Goal: Information Seeking & Learning: Learn about a topic

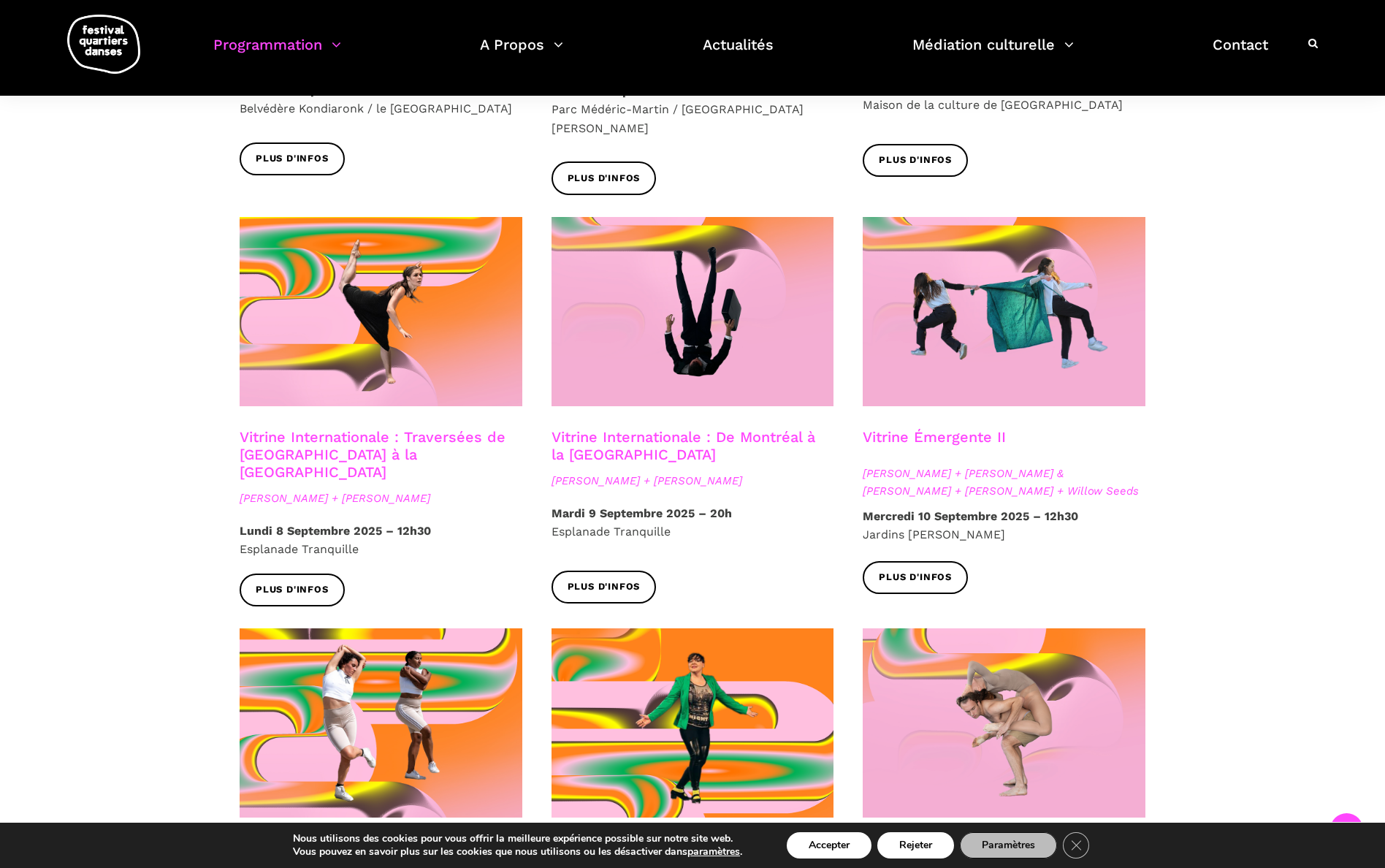
scroll to position [1106, 0]
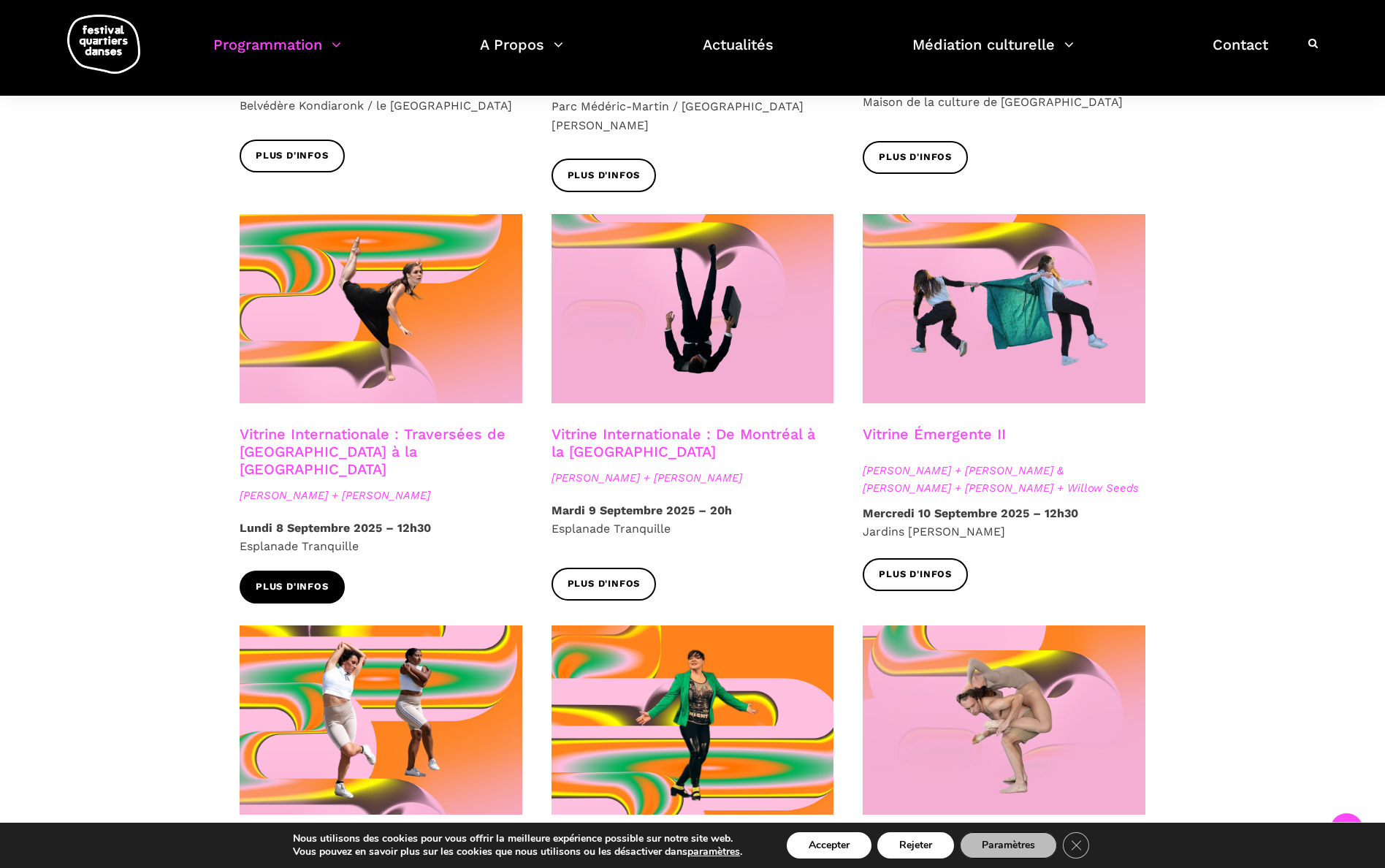
click at [290, 579] on span "Plus d'infos" at bounding box center [292, 587] width 73 height 16
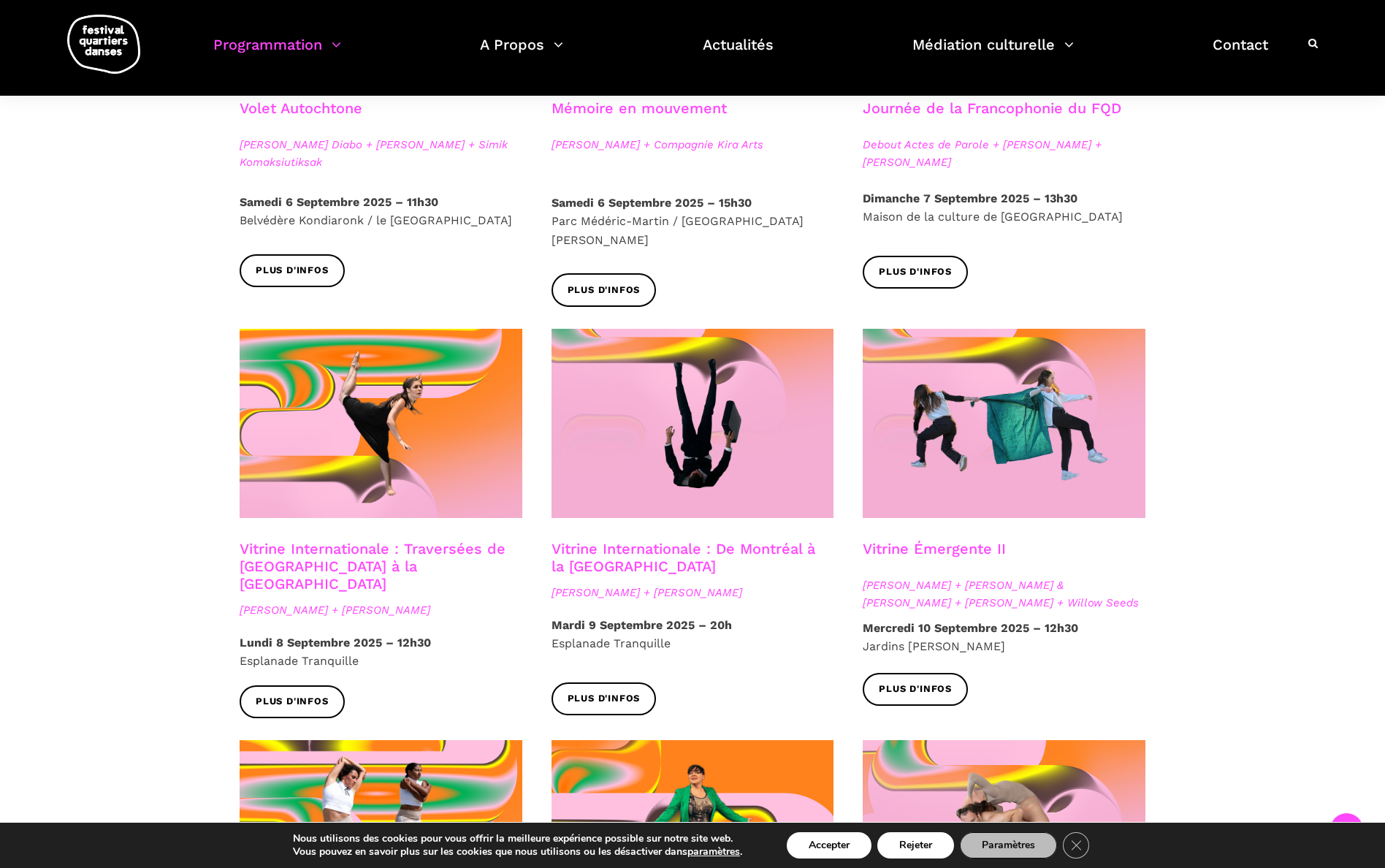
scroll to position [988, 0]
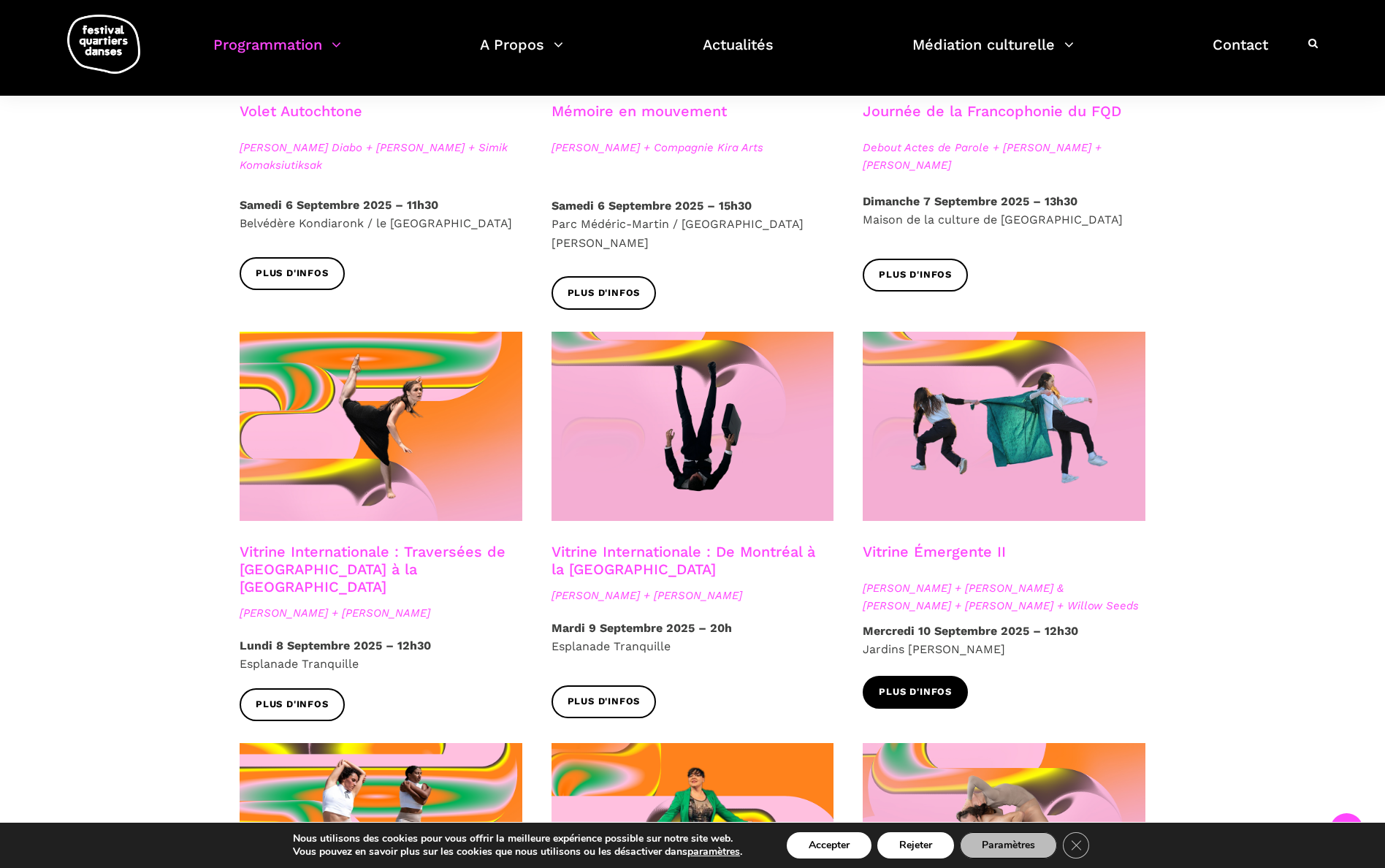
click at [917, 685] on link "Plus d'infos" at bounding box center [916, 692] width 105 height 33
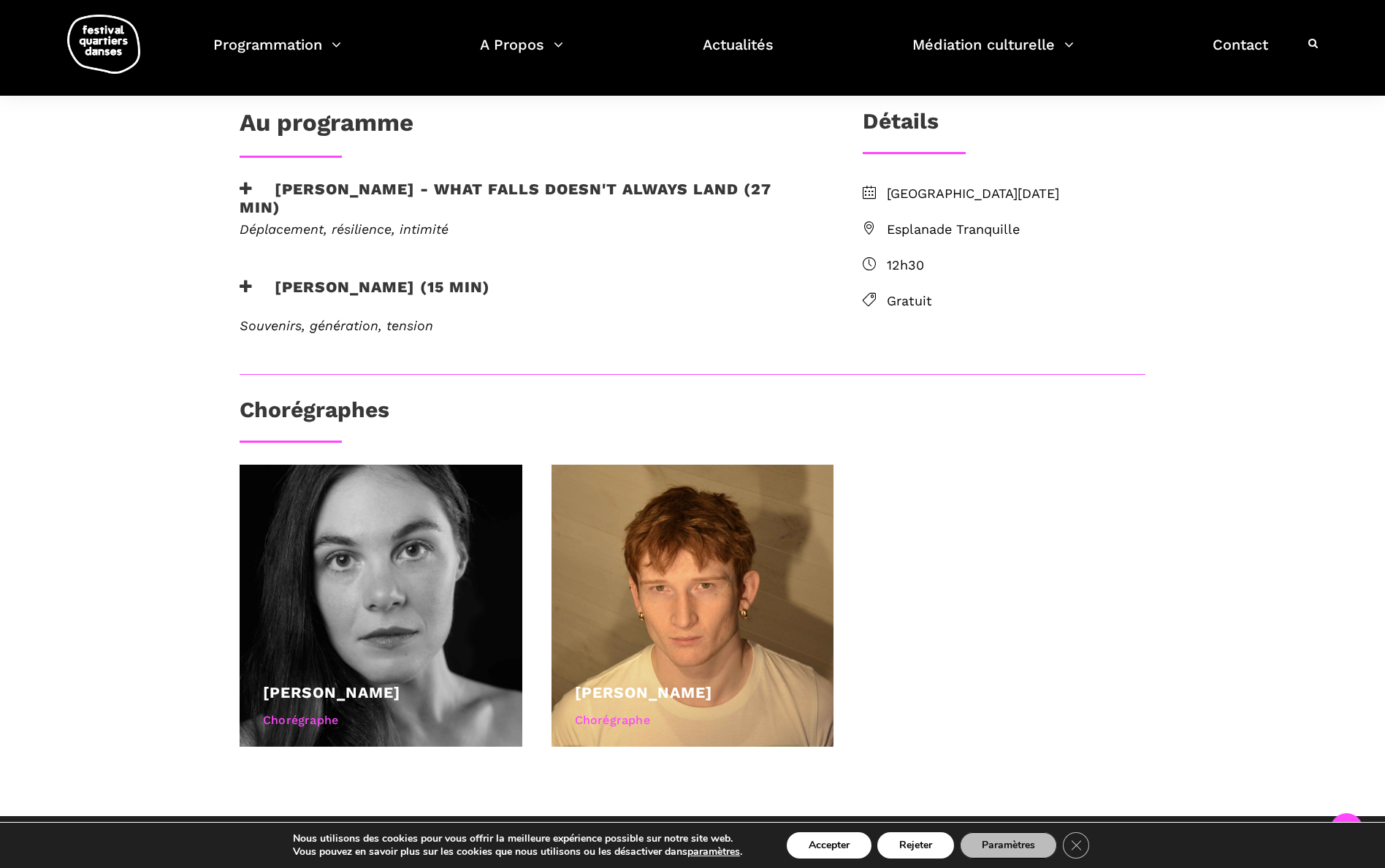
scroll to position [342, 0]
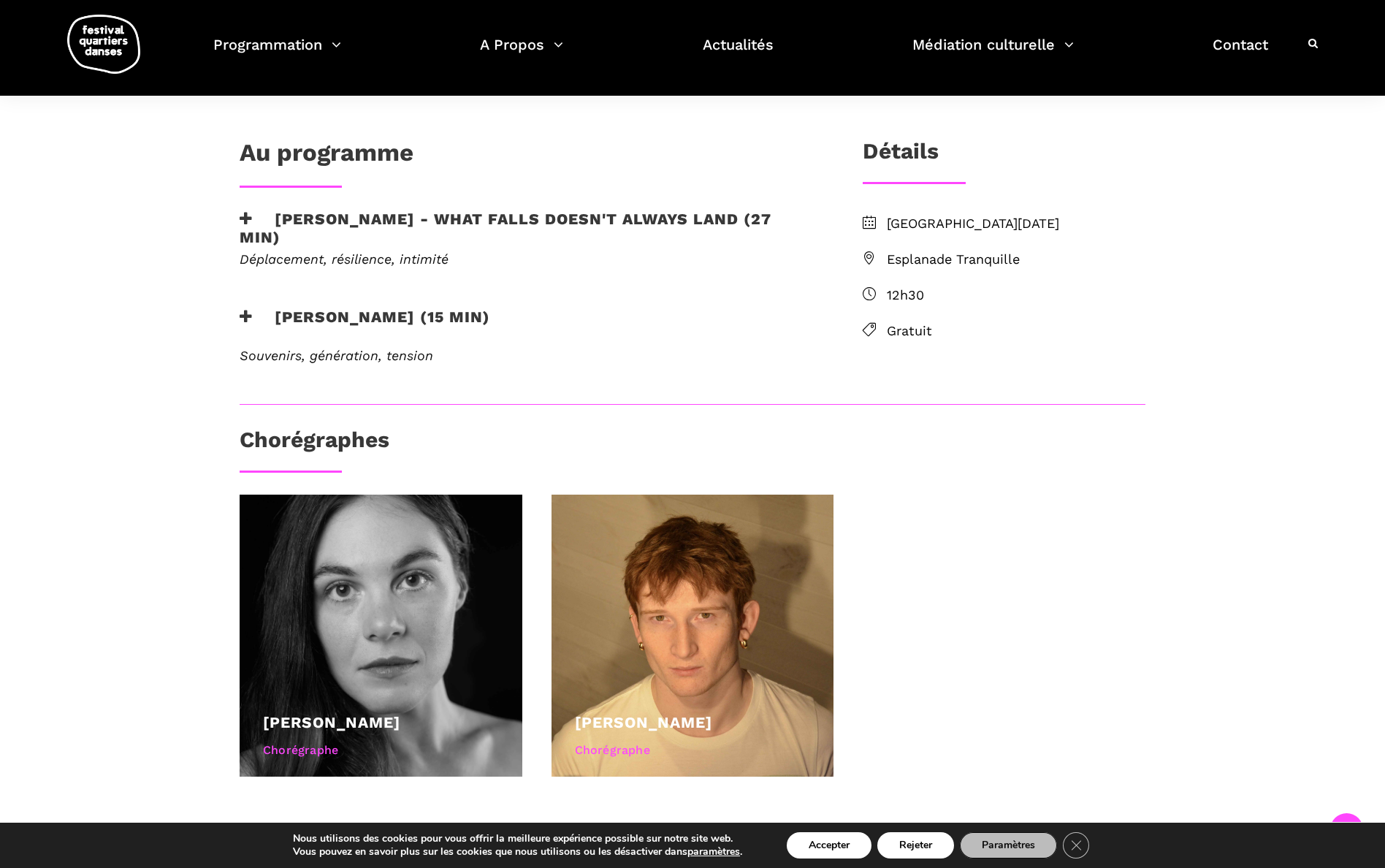
click at [929, 253] on span "Esplanade Tranquille" at bounding box center [1016, 260] width 258 height 22
click at [933, 258] on span "Esplanade Tranquille" at bounding box center [1016, 260] width 258 height 22
drag, startPoint x: 1034, startPoint y: 252, endPoint x: 887, endPoint y: 255, distance: 147.0
click at [887, 255] on span "Esplanade Tranquille" at bounding box center [1016, 260] width 258 height 22
copy span "Esplanade Tranquille"
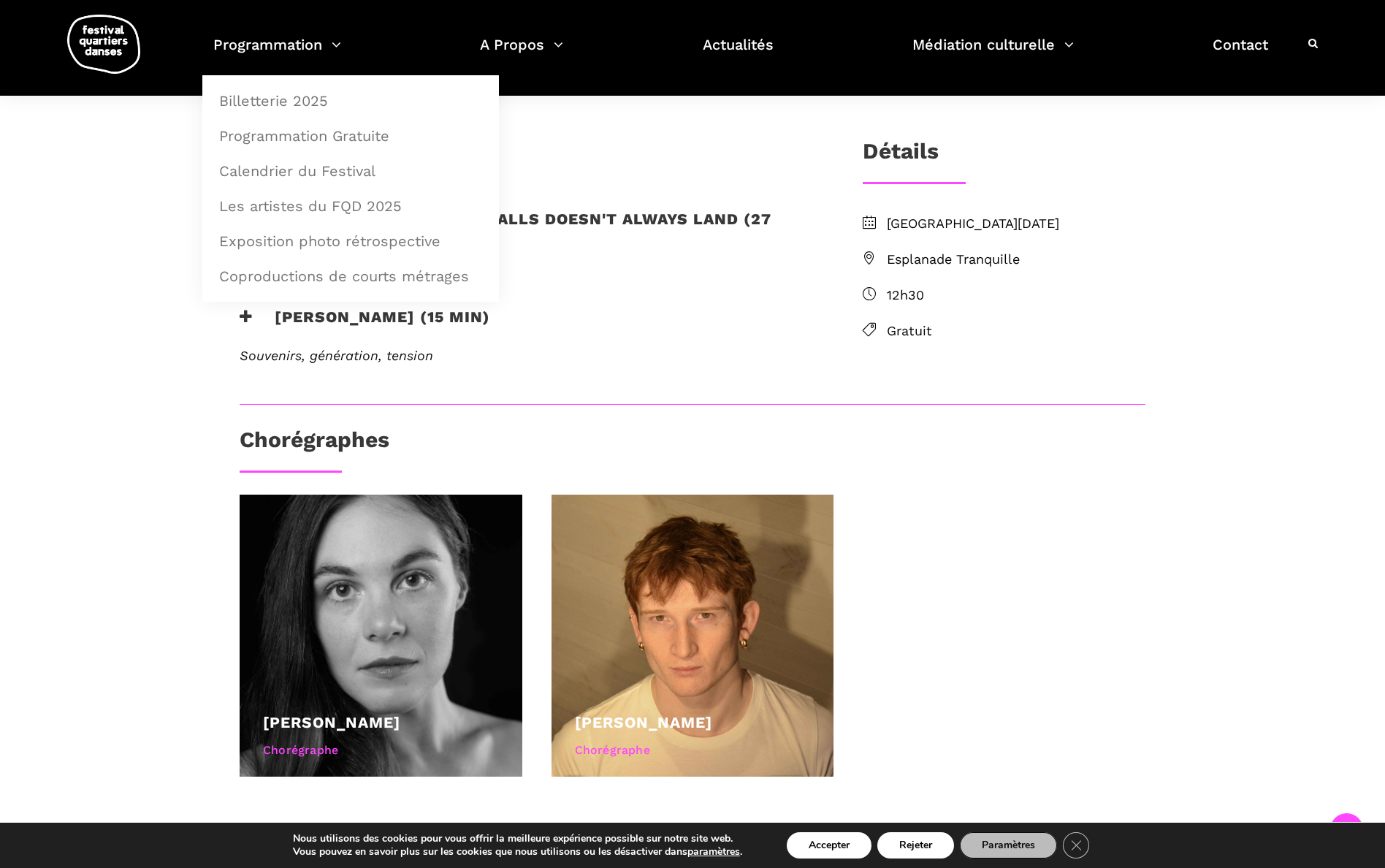
click at [856, 350] on div "Lundi 8 septembre 2025 Esplanade Tranquille 12h30 Gratuit" at bounding box center [1004, 297] width 312 height 168
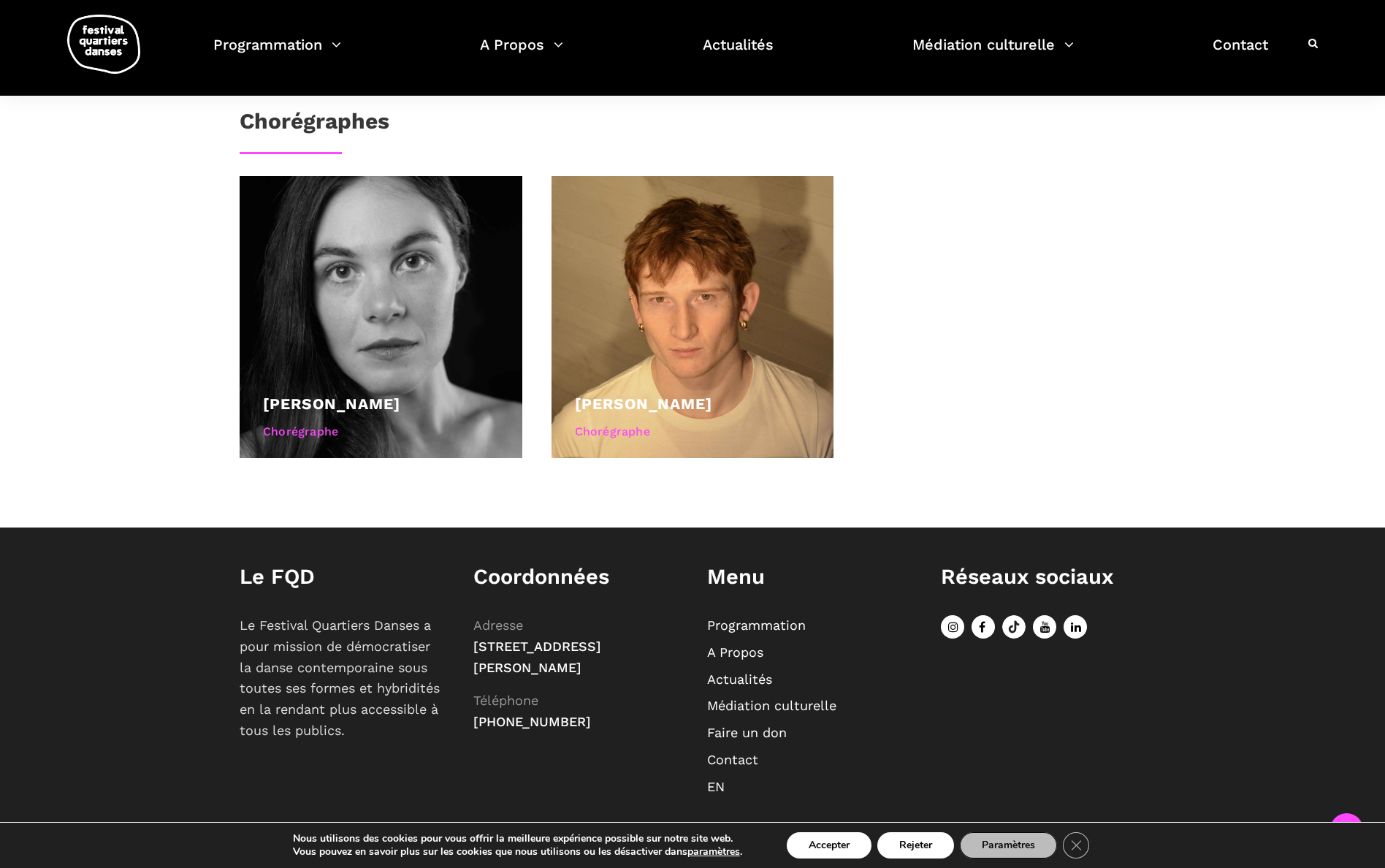
scroll to position [659, 0]
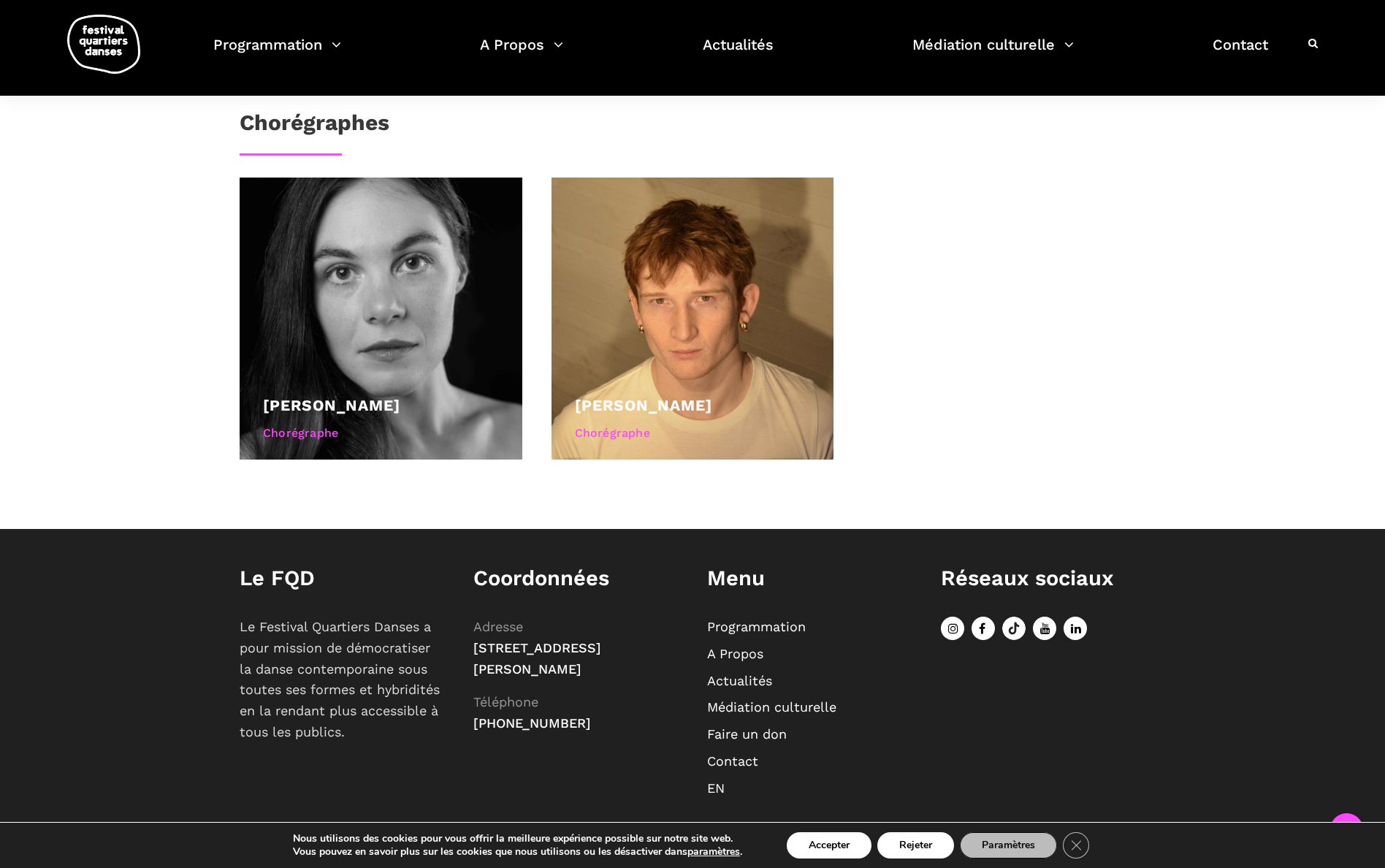
click at [835, 846] on button "Accepter" at bounding box center [830, 845] width 85 height 26
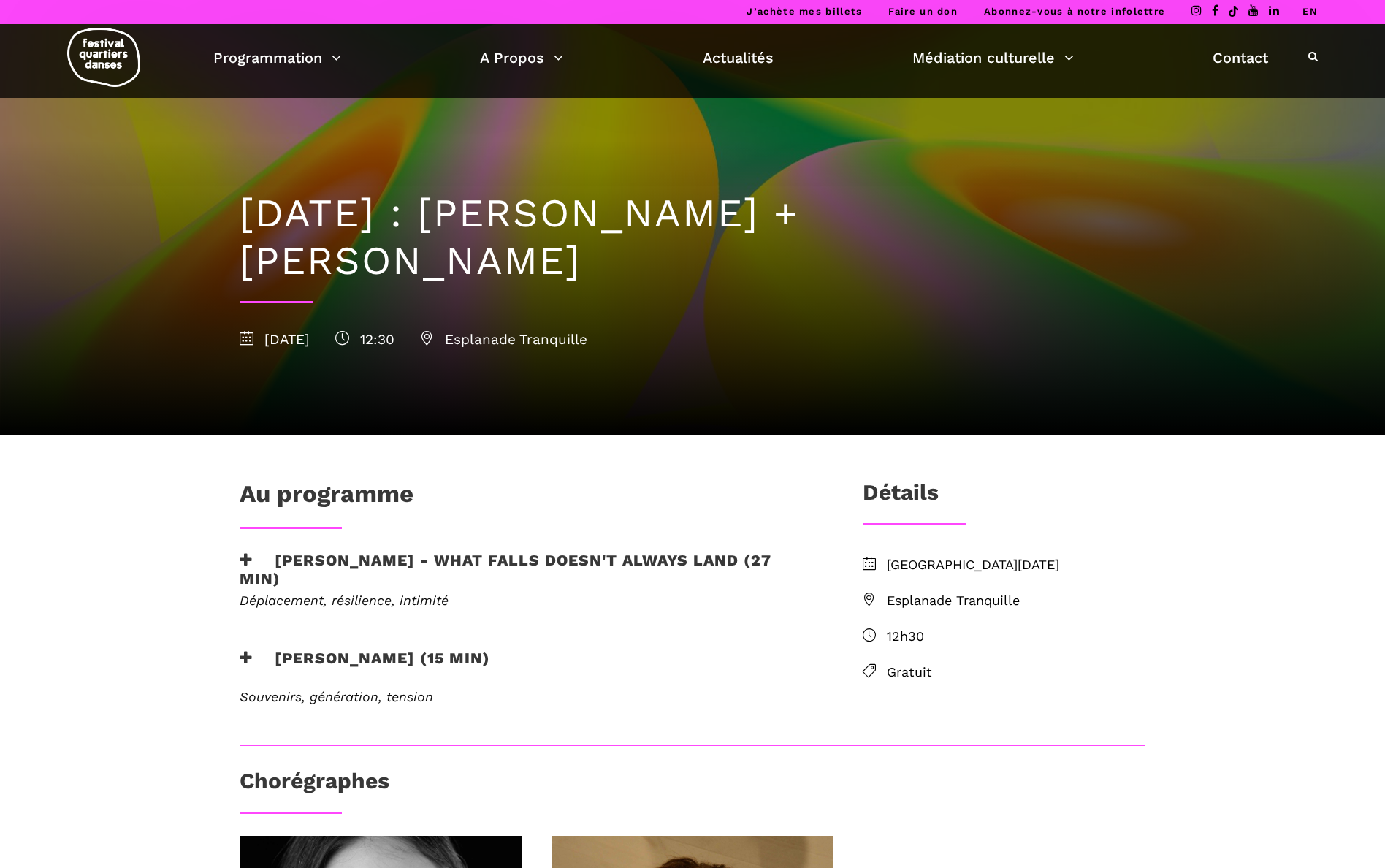
scroll to position [1, 0]
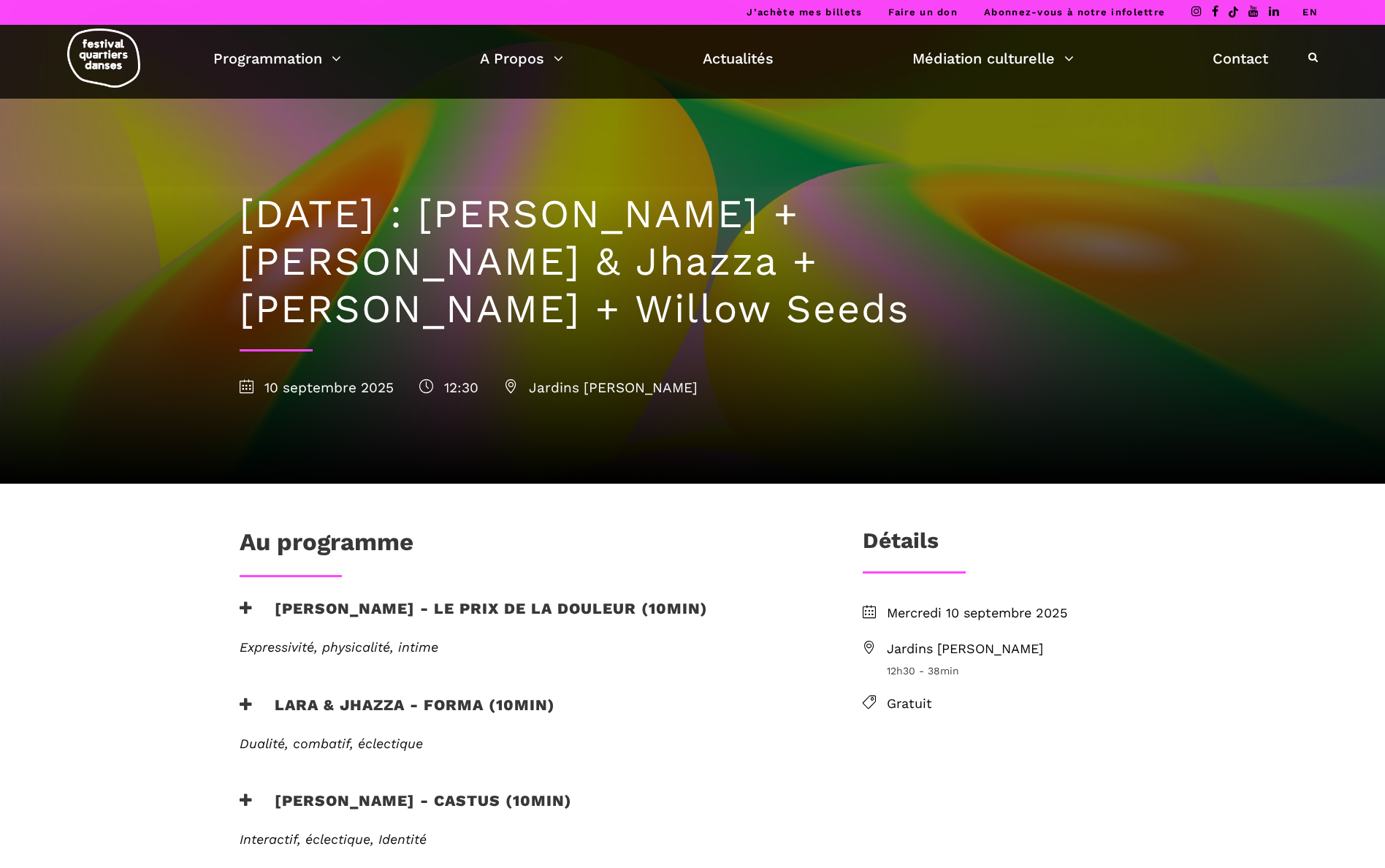
click at [959, 639] on span "Jardins [PERSON_NAME]" at bounding box center [1016, 649] width 258 height 22
click at [870, 641] on icon at bounding box center [870, 647] width 13 height 13
click at [1002, 639] on span "Jardins [PERSON_NAME]" at bounding box center [1016, 649] width 258 height 22
drag, startPoint x: 1011, startPoint y: 600, endPoint x: 889, endPoint y: 601, distance: 122.0
click at [889, 639] on span "Jardins [PERSON_NAME]" at bounding box center [1016, 649] width 258 height 22
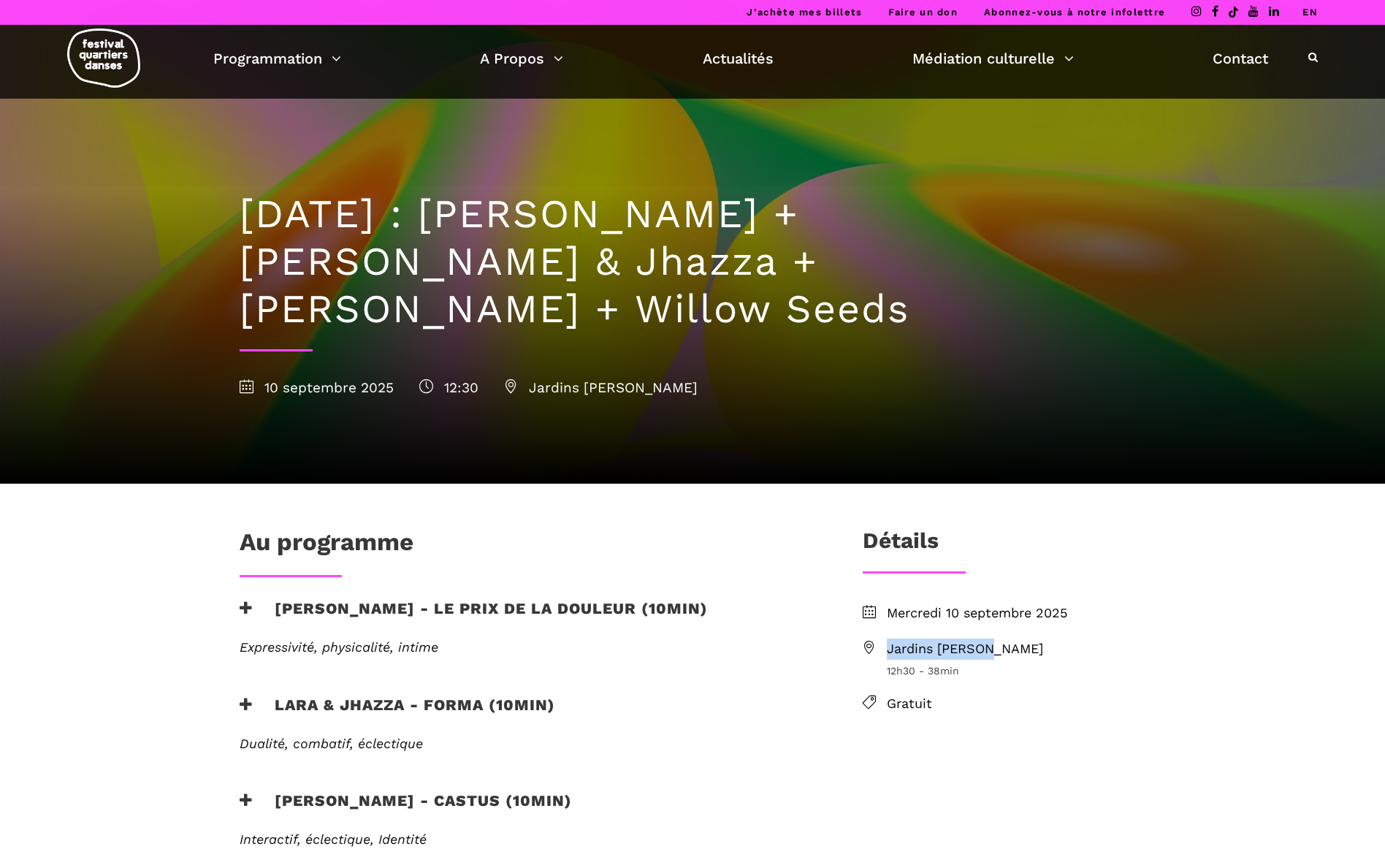
copy span "Jardins [PERSON_NAME]"
